Goal: Navigation & Orientation: Find specific page/section

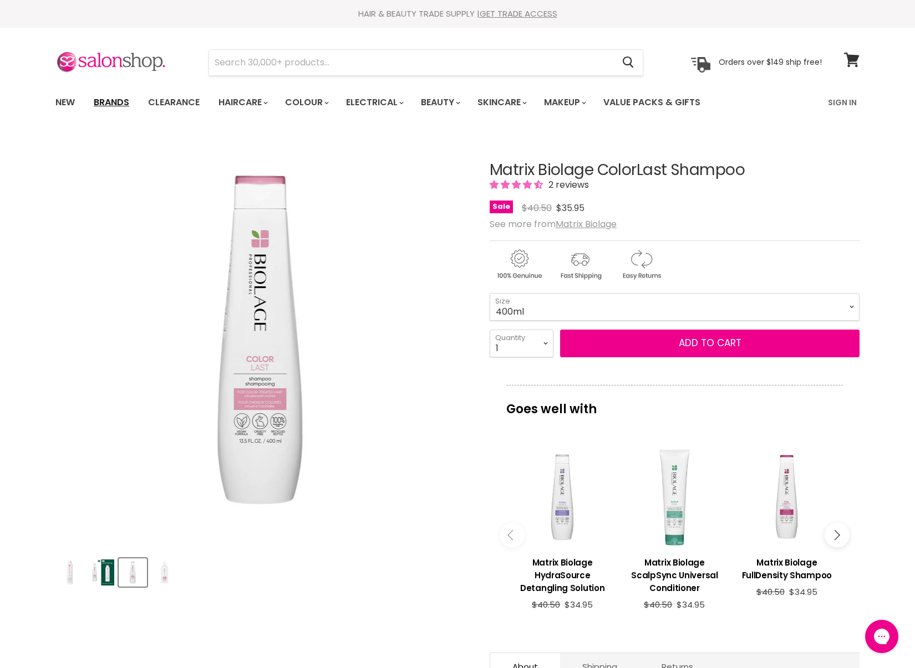
click at [105, 103] on link "Brands" at bounding box center [111, 102] width 52 height 23
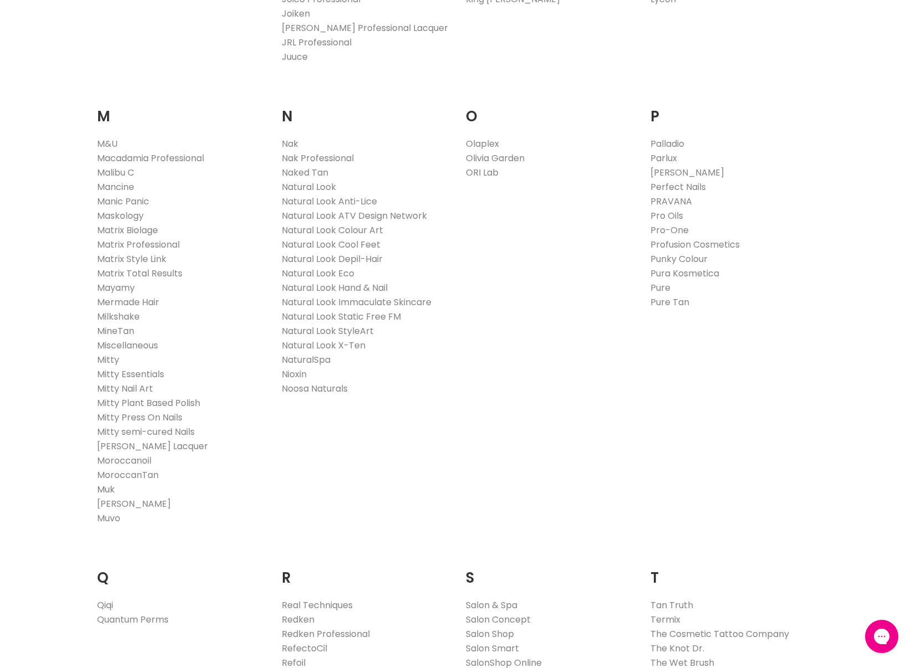
click at [110, 489] on link "Muk" at bounding box center [106, 489] width 18 height 13
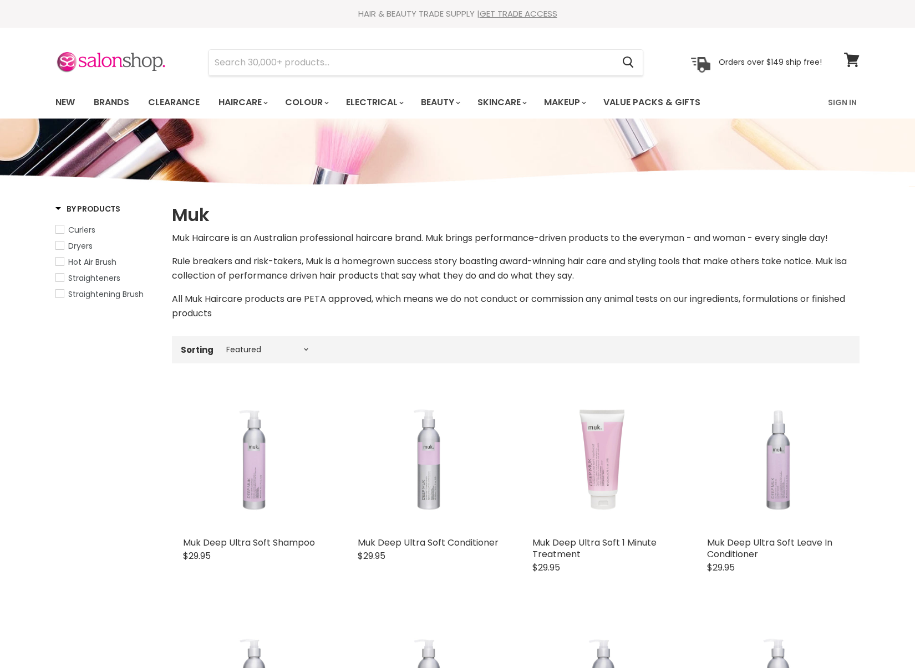
select select "manual"
